Goal: Task Accomplishment & Management: Manage account settings

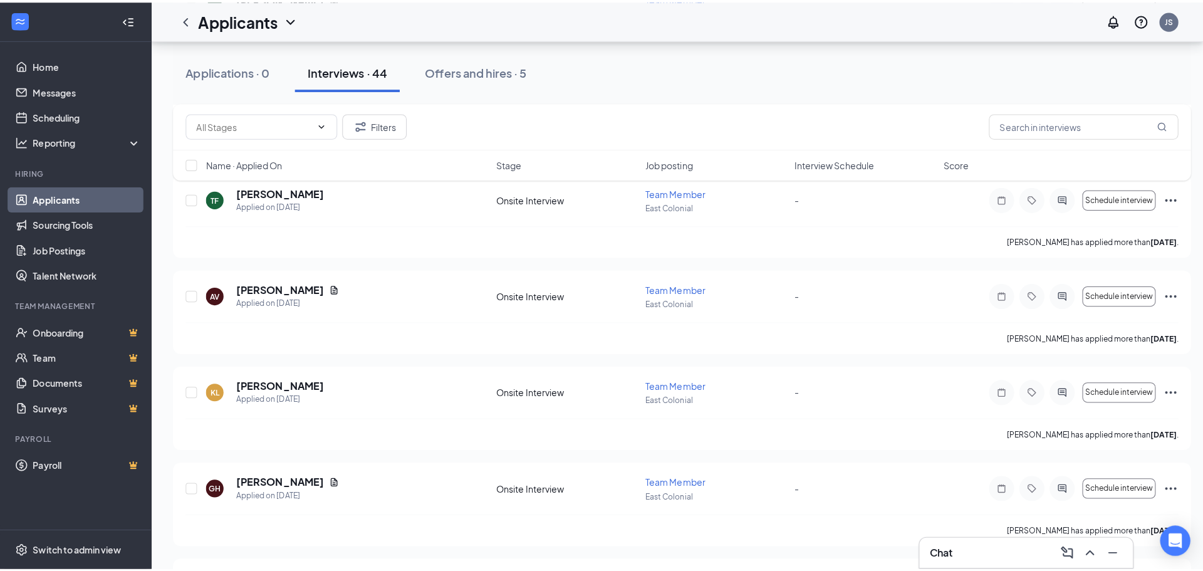
scroll to position [3494, 0]
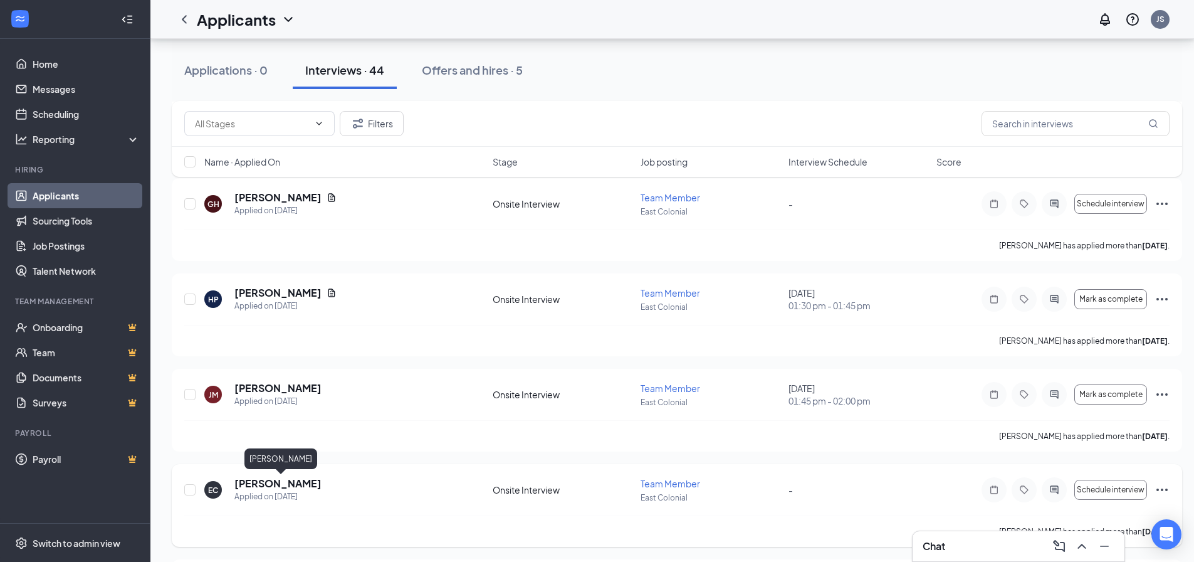
click at [318, 481] on h5 "[PERSON_NAME]" at bounding box center [277, 483] width 87 height 14
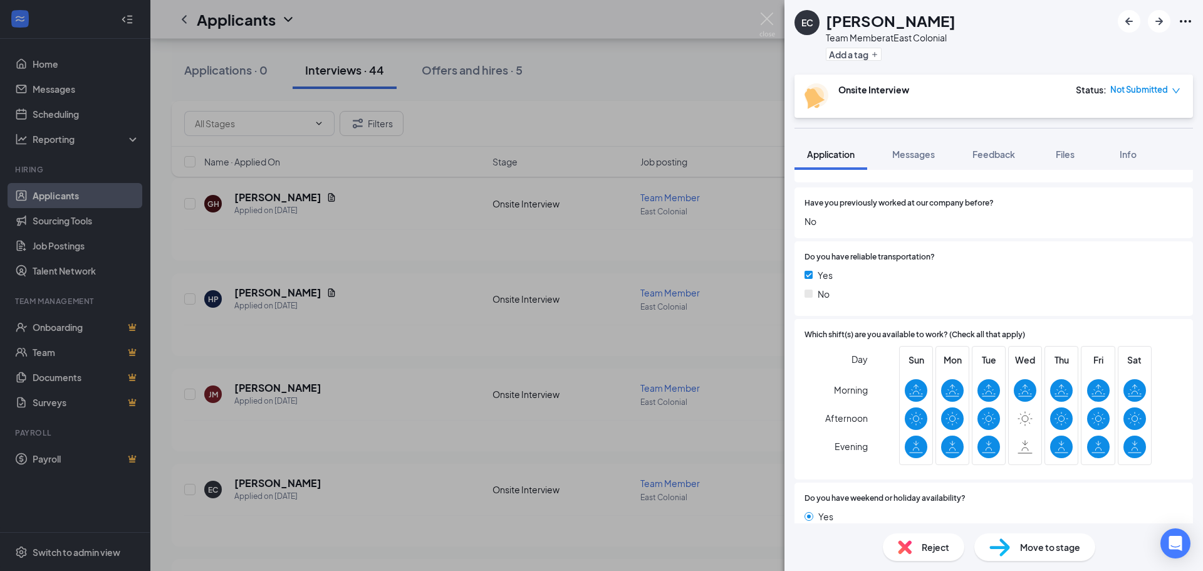
scroll to position [180, 0]
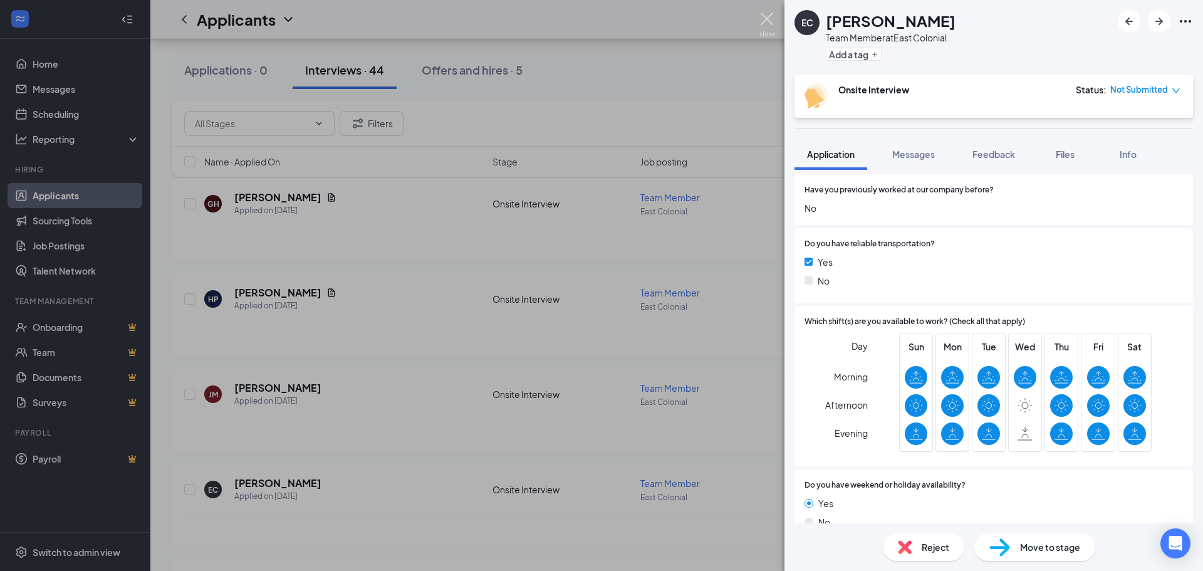
click at [773, 21] on img at bounding box center [768, 25] width 16 height 24
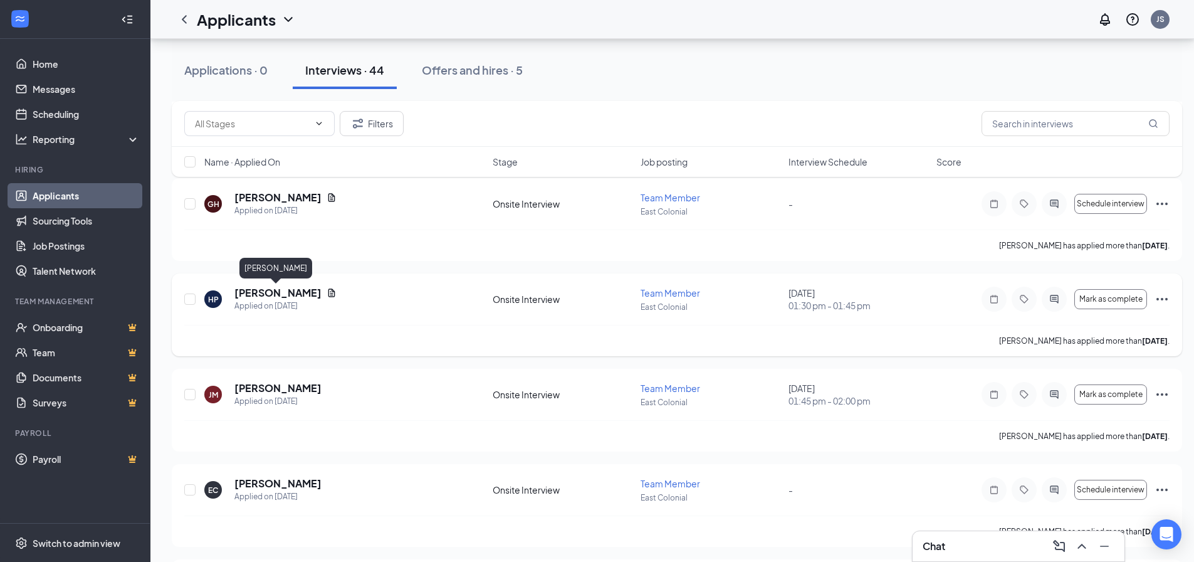
click at [266, 293] on h5 "[PERSON_NAME]" at bounding box center [277, 293] width 87 height 14
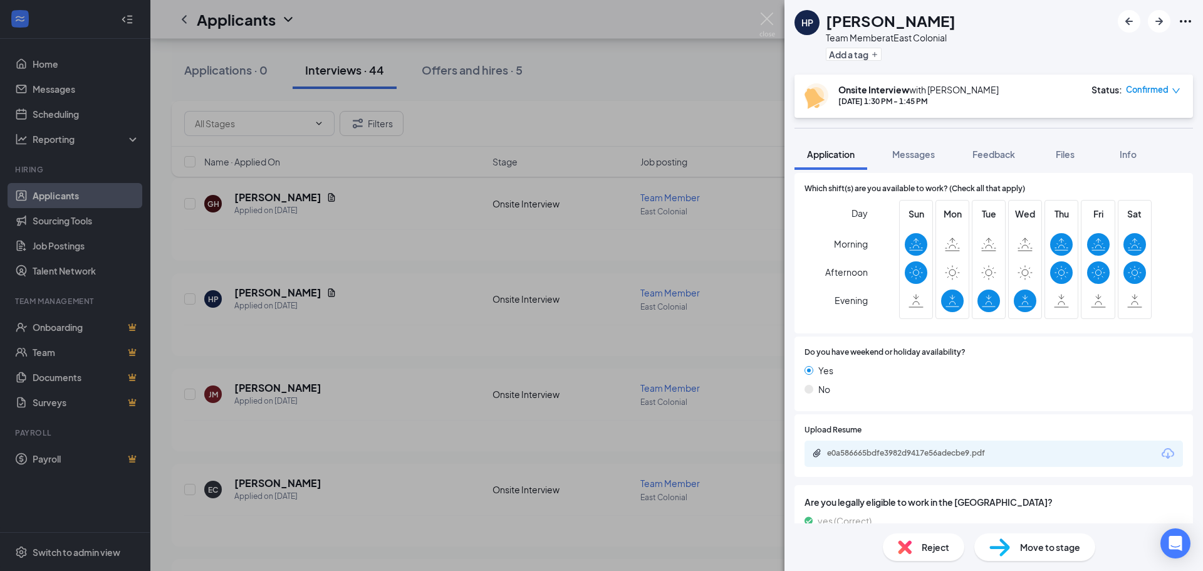
scroll to position [302, 0]
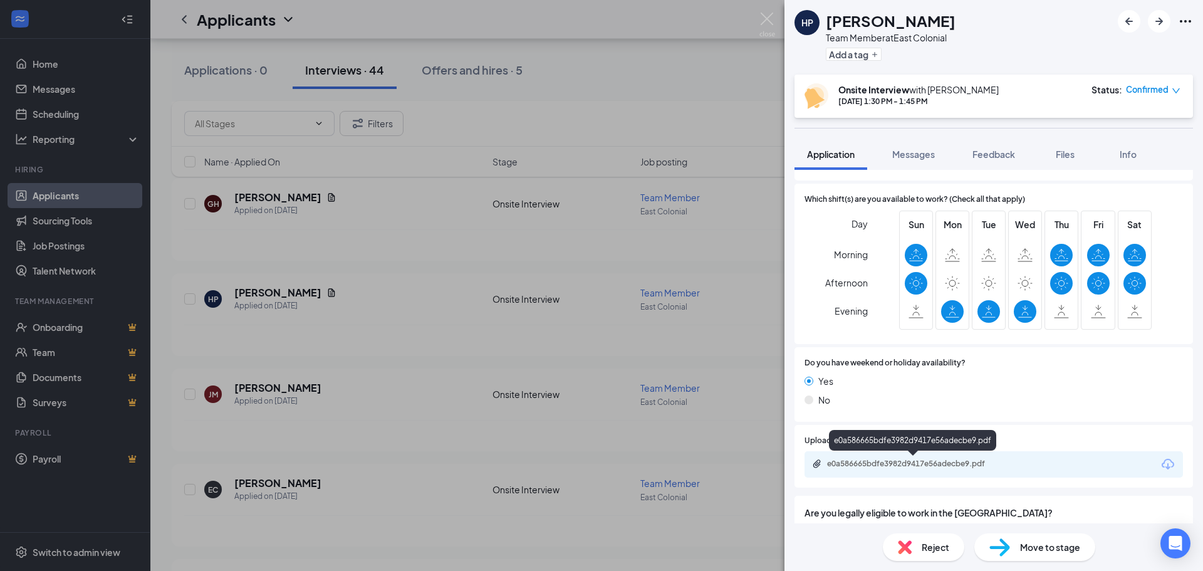
click at [996, 466] on div "e0a586665bdfe3982d9417e56adecbe9.pdf" at bounding box center [914, 464] width 175 height 10
click at [765, 21] on img at bounding box center [768, 25] width 16 height 24
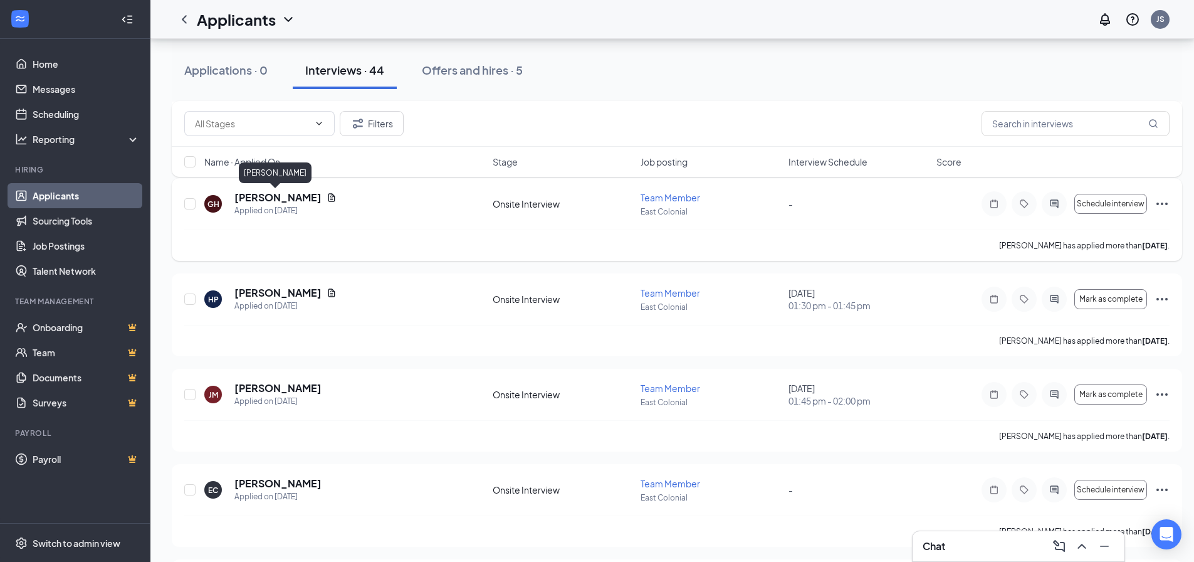
click at [249, 194] on h5 "[PERSON_NAME]" at bounding box center [277, 198] width 87 height 14
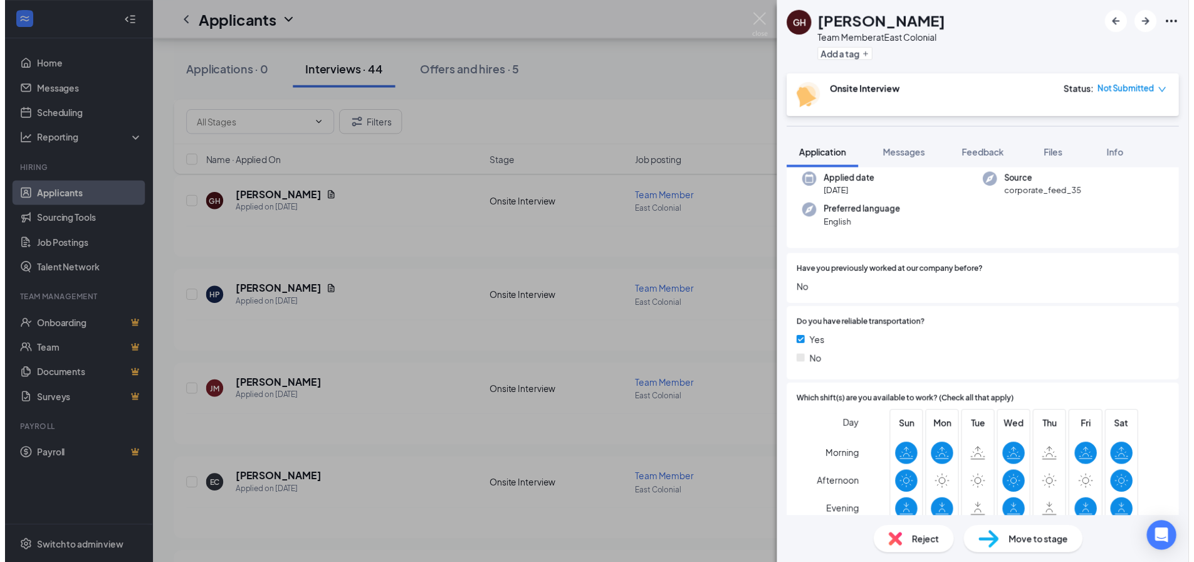
scroll to position [79, 0]
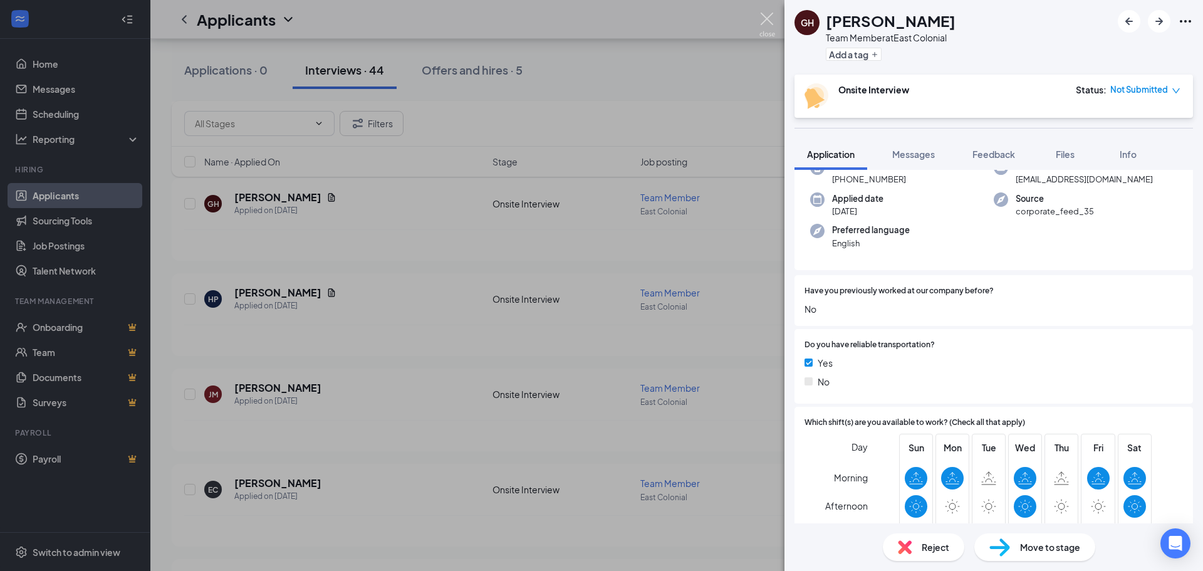
click at [771, 16] on img at bounding box center [768, 25] width 16 height 24
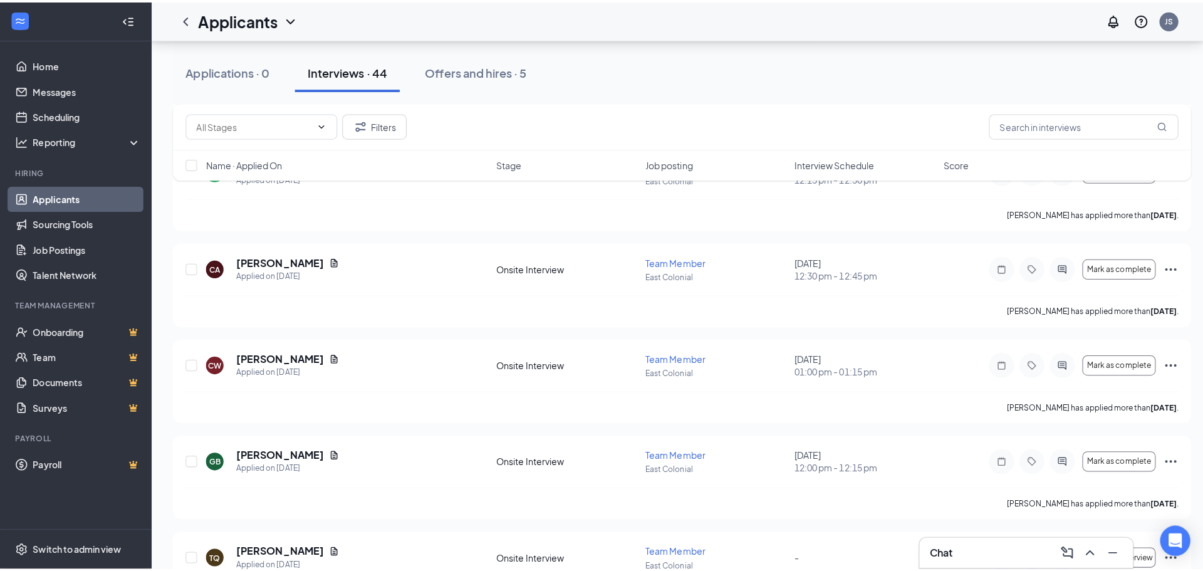
scroll to position [1706, 0]
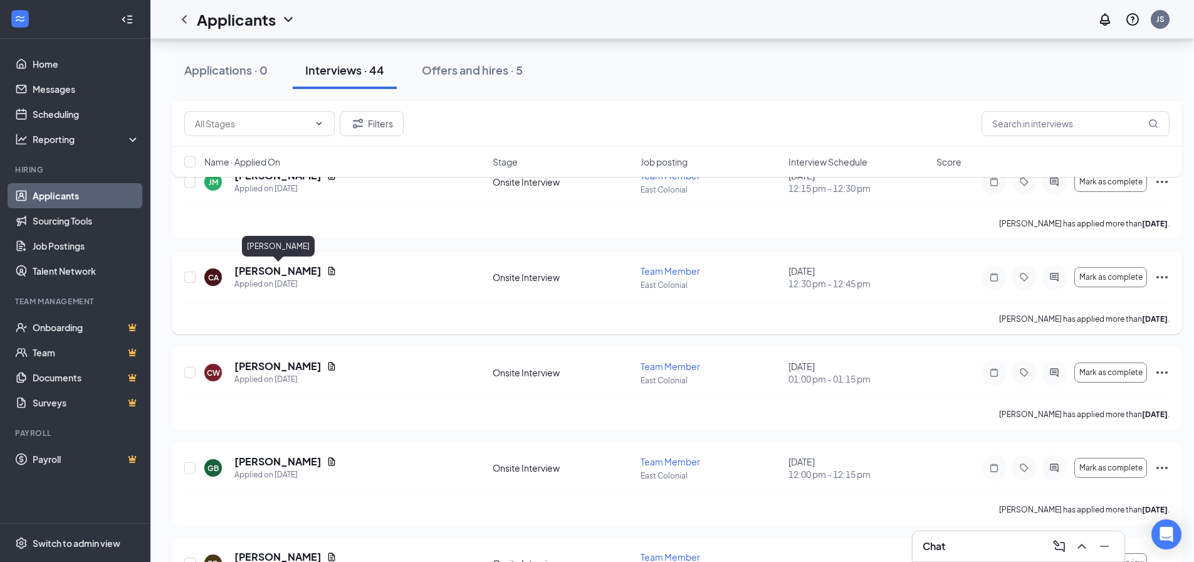
click at [316, 270] on h5 "[PERSON_NAME]" at bounding box center [277, 271] width 87 height 14
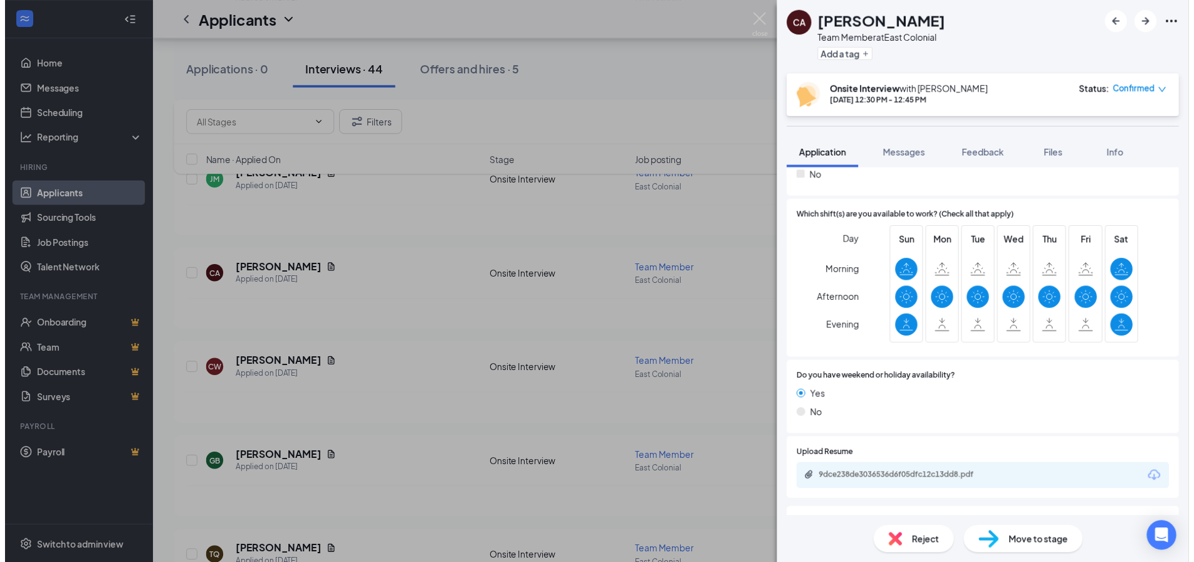
scroll to position [295, 0]
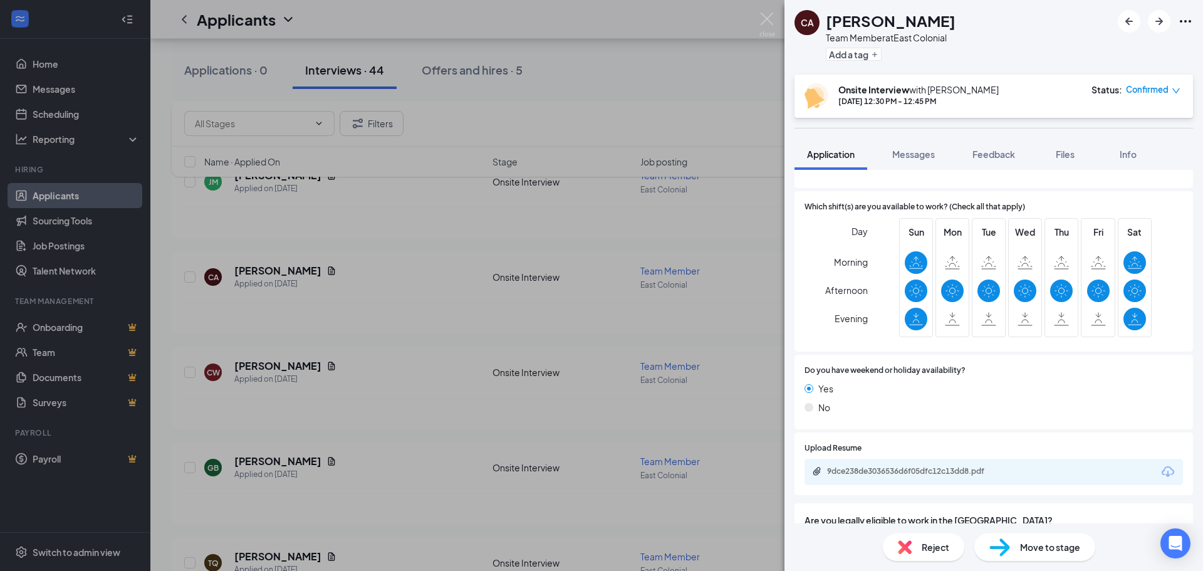
click at [1019, 473] on div "9dce238de3036536d6f05dfc12c13dd8.pdf" at bounding box center [994, 472] width 379 height 26
click at [907, 464] on div "9dce238de3036536d6f05dfc12c13dd8.pdf" at bounding box center [994, 472] width 379 height 26
click at [905, 469] on div "9dce238de3036536d6f05dfc12c13dd8.pdf" at bounding box center [914, 471] width 175 height 10
click at [766, 18] on img at bounding box center [768, 25] width 16 height 24
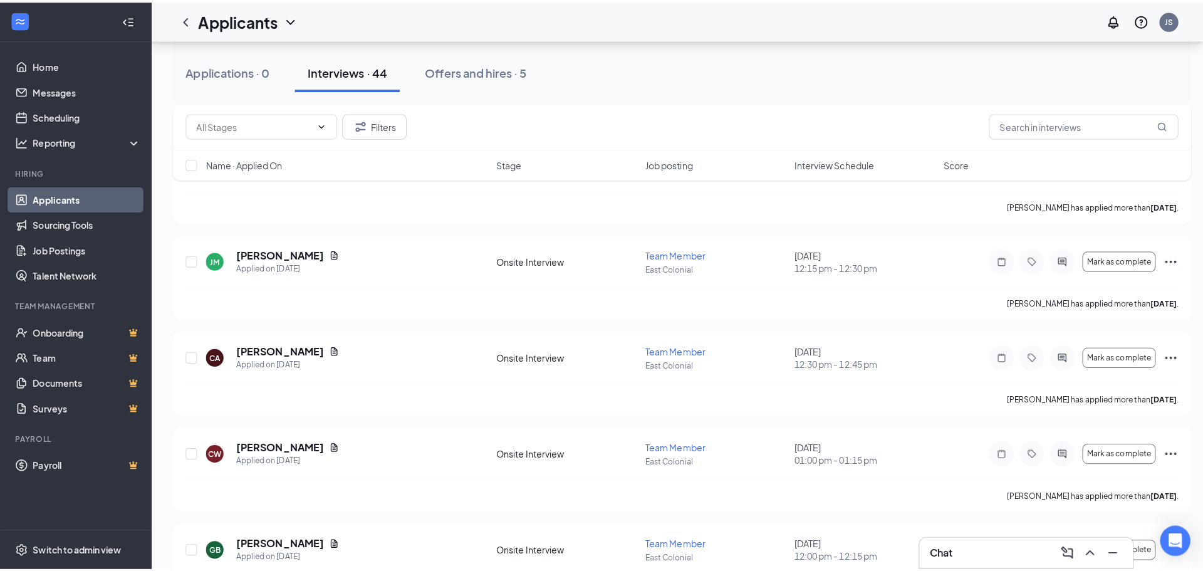
scroll to position [1606, 0]
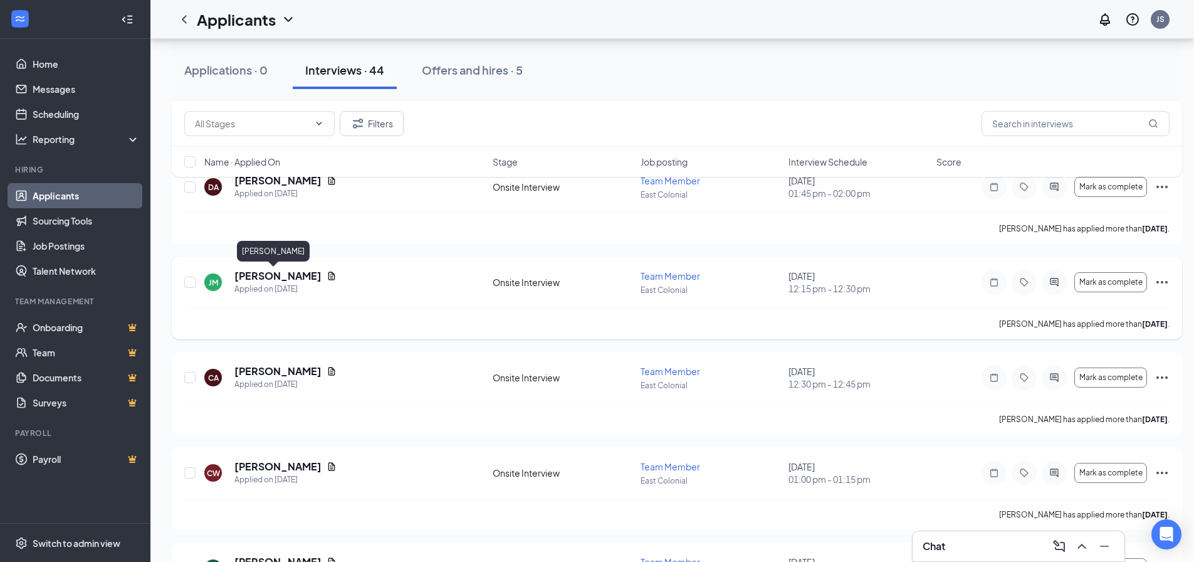
click at [273, 274] on h5 "[PERSON_NAME]" at bounding box center [277, 276] width 87 height 14
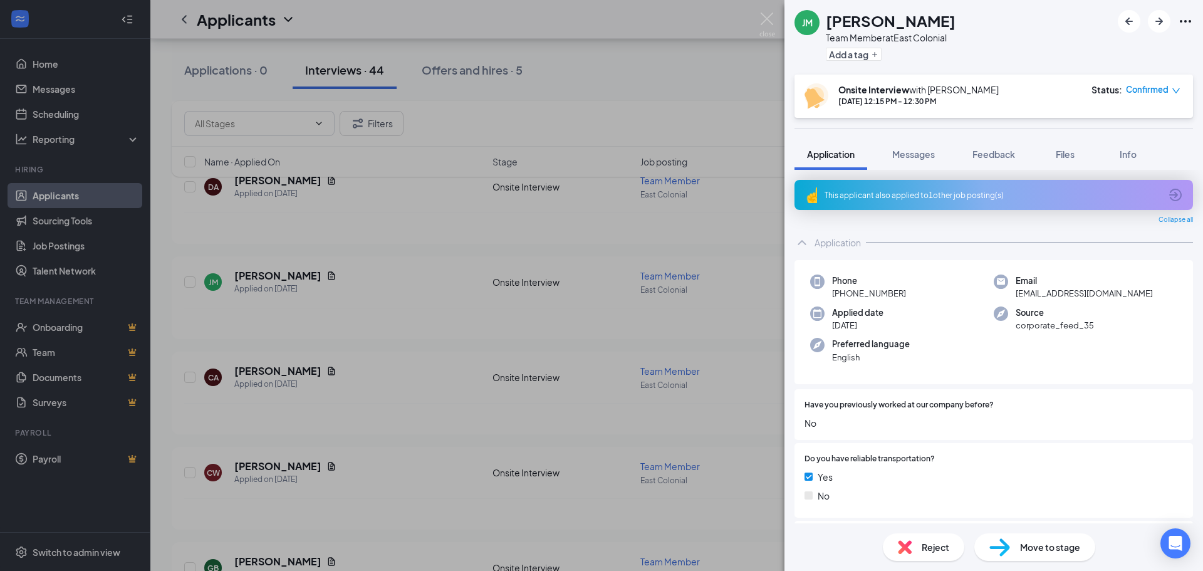
click at [948, 199] on div "This applicant also applied to 1 other job posting(s)" at bounding box center [993, 195] width 336 height 11
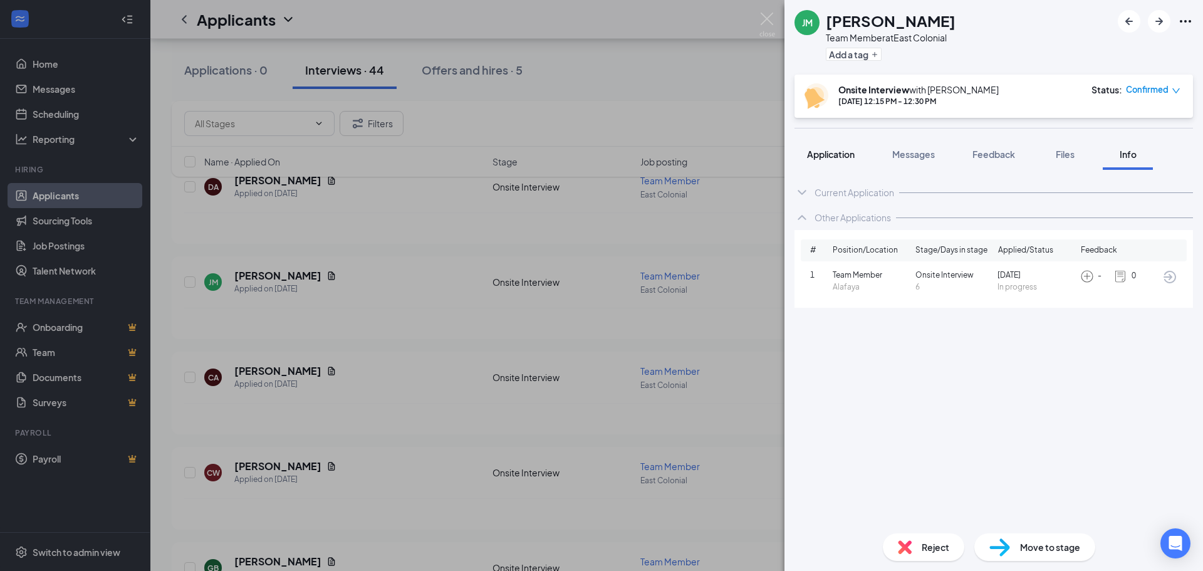
click at [820, 153] on span "Application" at bounding box center [831, 154] width 48 height 11
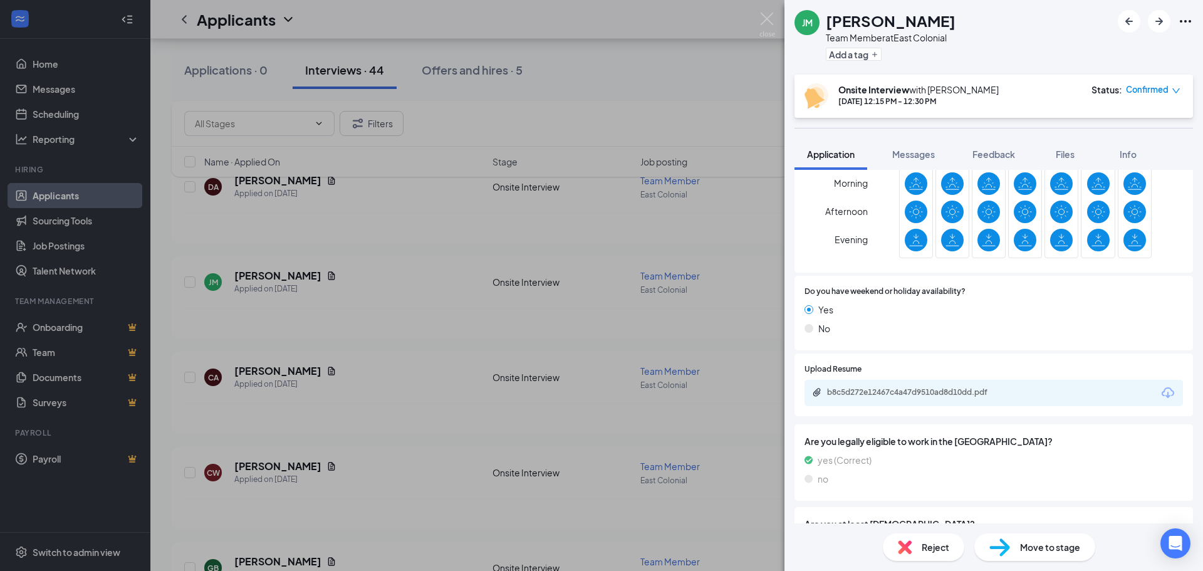
scroll to position [431, 0]
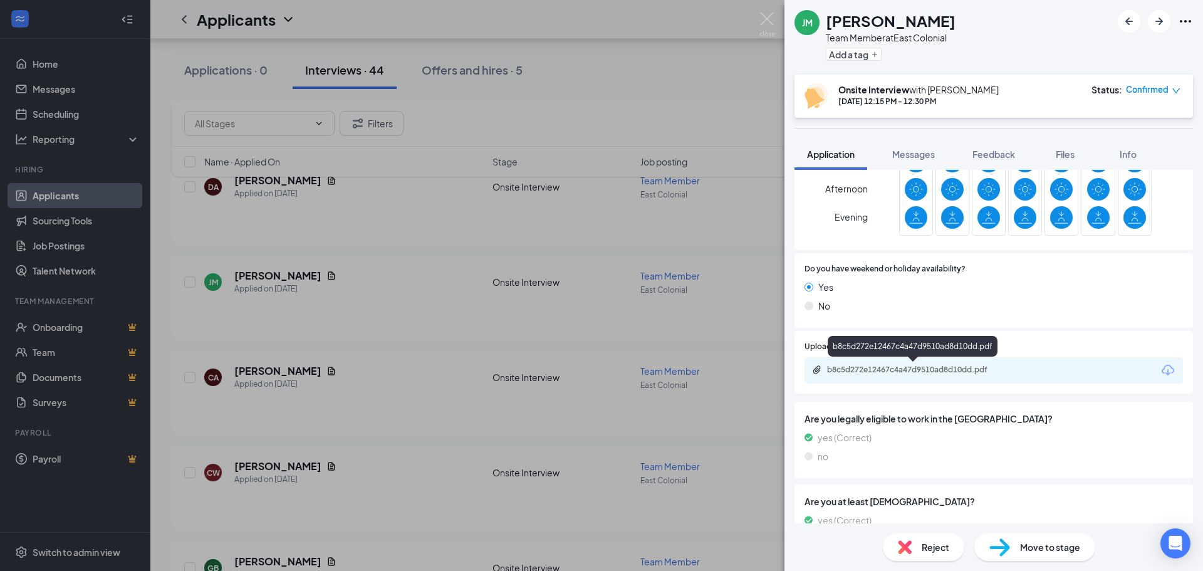
click at [922, 370] on div "b8c5d272e12467c4a47d9510ad8d10dd.pdf" at bounding box center [914, 370] width 175 height 10
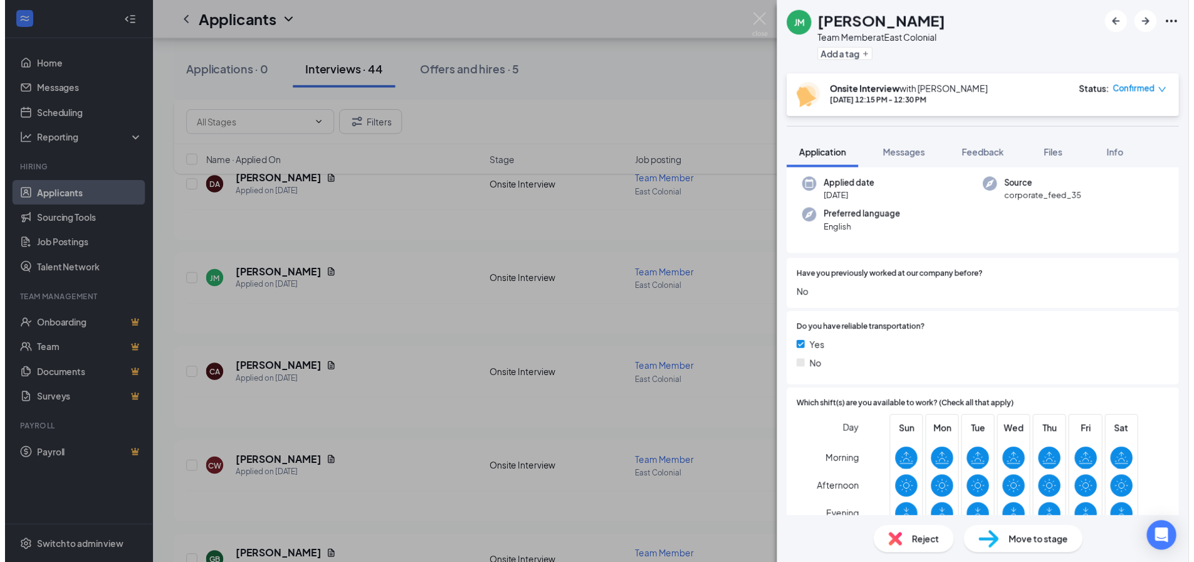
scroll to position [120, 0]
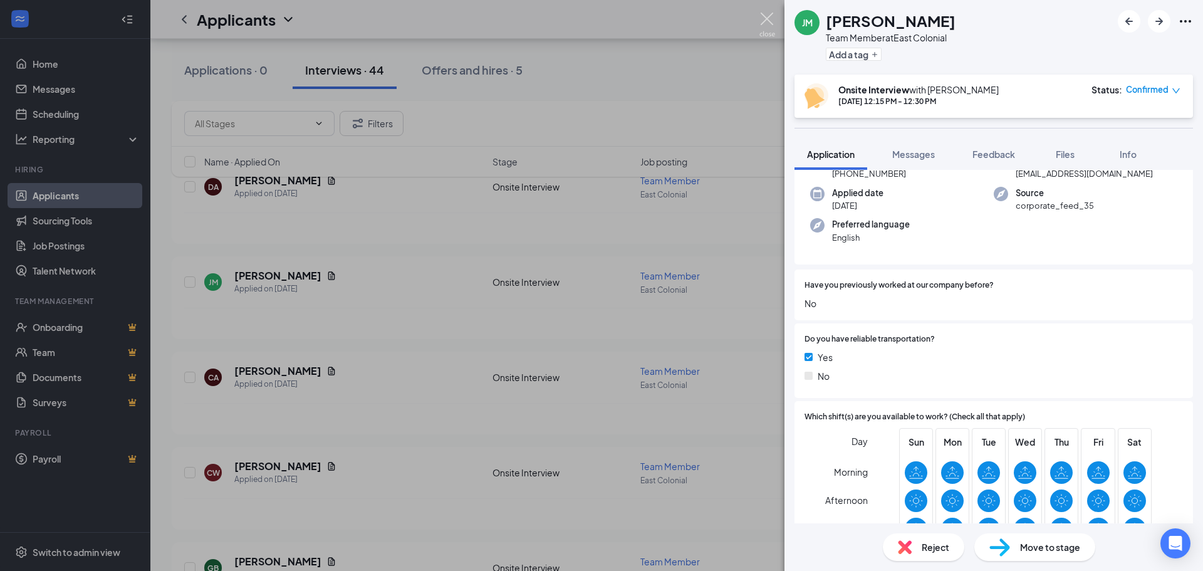
click at [771, 19] on img at bounding box center [768, 25] width 16 height 24
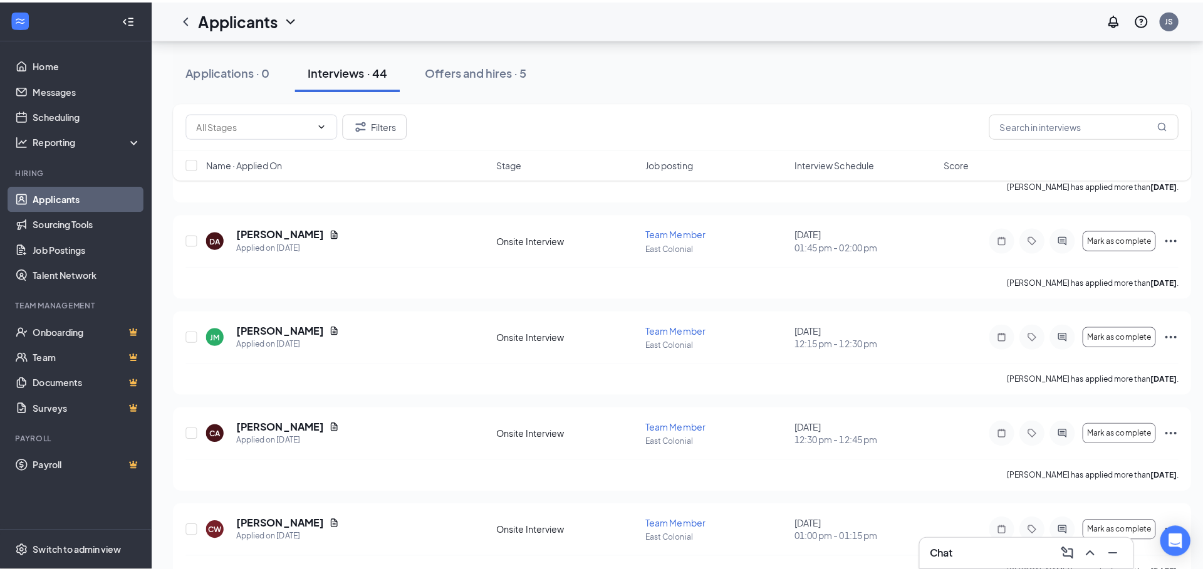
scroll to position [1530, 0]
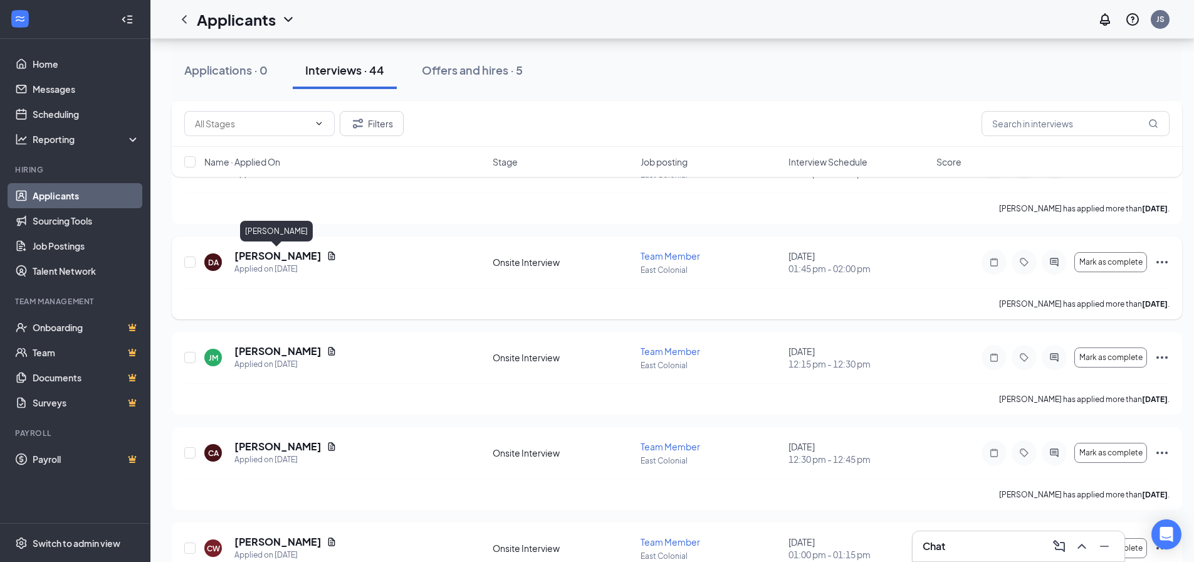
click at [271, 258] on h5 "[PERSON_NAME]" at bounding box center [277, 256] width 87 height 14
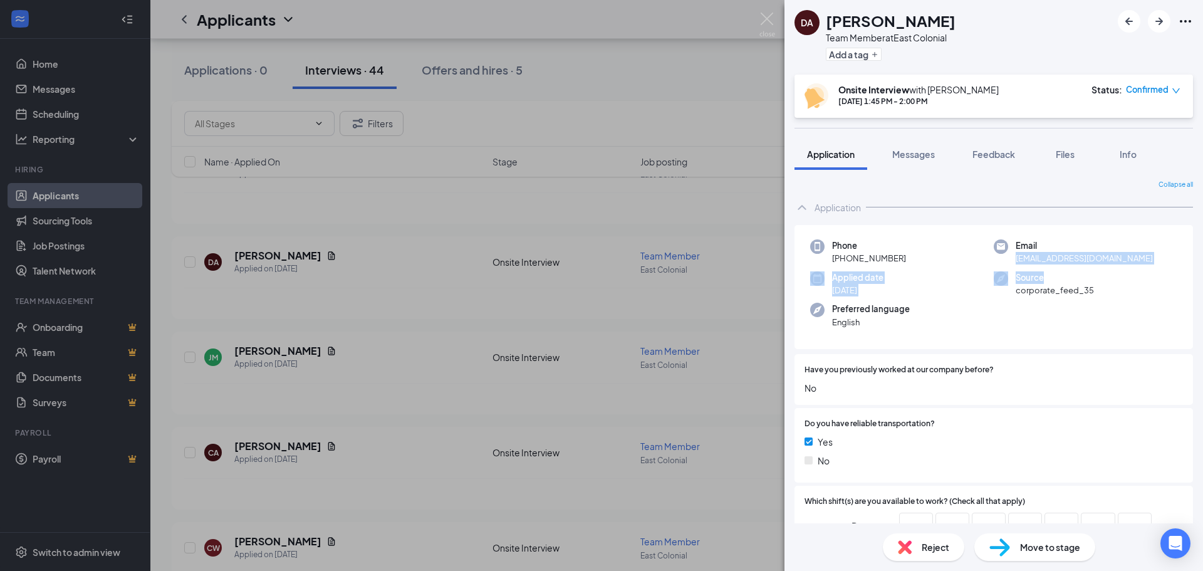
drag, startPoint x: 1193, startPoint y: 232, endPoint x: 1196, endPoint y: 276, distance: 44.6
click at [1193, 276] on div "Collapse all Application Phone [PHONE_NUMBER] Email [EMAIL_ADDRESS][DOMAIN_NAME…" at bounding box center [994, 346] width 419 height 353
click at [1138, 273] on div "Source corporate_feed_35" at bounding box center [1086, 284] width 184 height 26
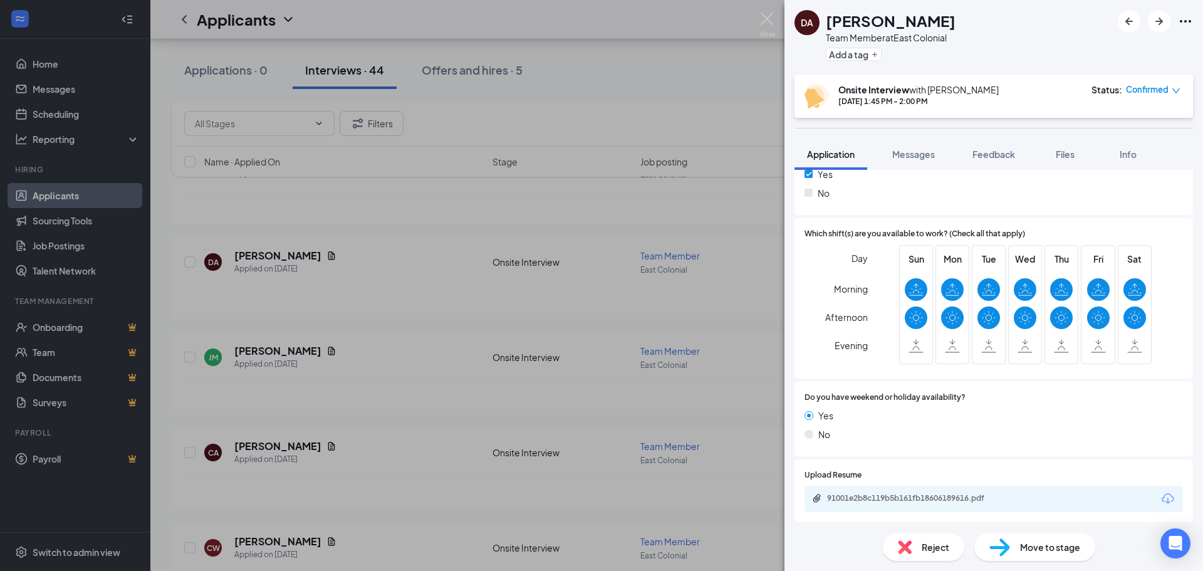
scroll to position [322, 0]
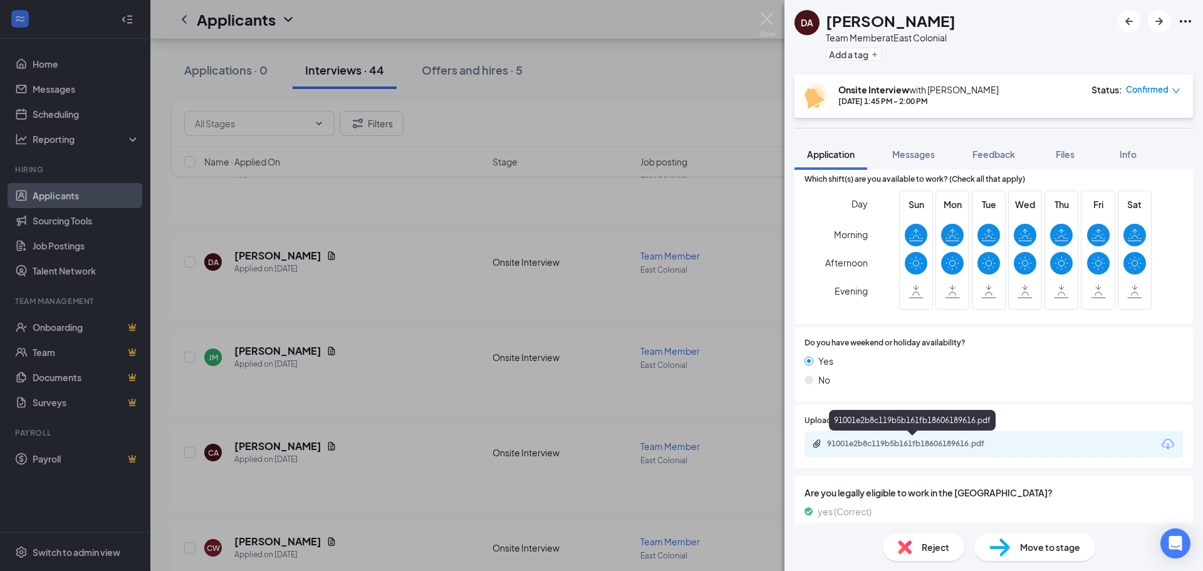
click at [982, 445] on div "91001e2b8c119b5b161fb18606189616.pdf" at bounding box center [914, 444] width 175 height 10
